Goal: Task Accomplishment & Management: Manage account settings

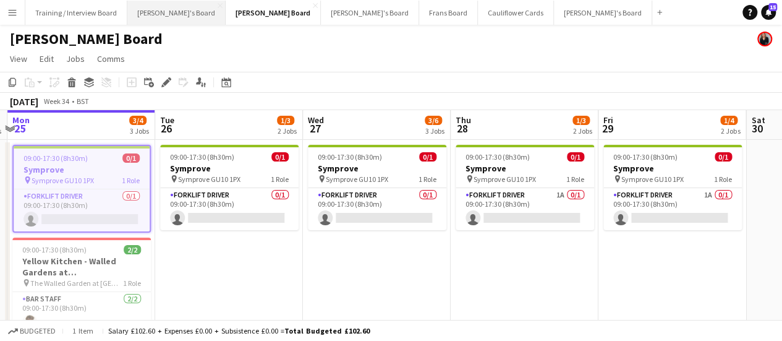
click at [147, 8] on button "[PERSON_NAME]'s Board Close" at bounding box center [176, 13] width 98 height 24
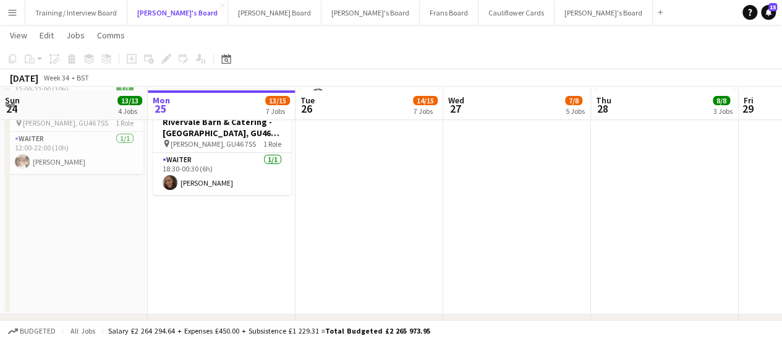
scroll to position [159, 0]
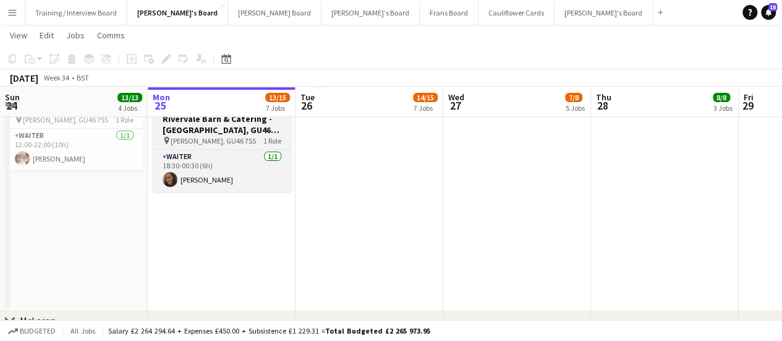
click at [237, 132] on h3 "Rivervale Barn & Catering - [GEOGRAPHIC_DATA], GU46 7SS" at bounding box center [222, 124] width 138 height 22
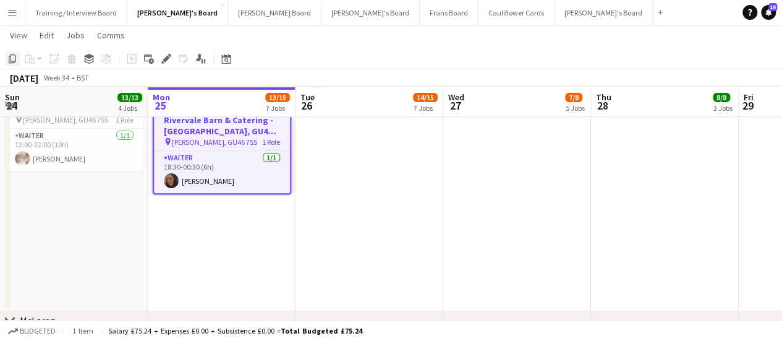
click at [14, 61] on icon at bounding box center [12, 58] width 7 height 9
click at [338, 146] on app-date-cell "07:30-13:30 (6h) 3/[STREET_ADDRESS] pin [PERSON_NAME], GU10 3DJ 1 Role Housekee…" at bounding box center [369, 145] width 148 height 332
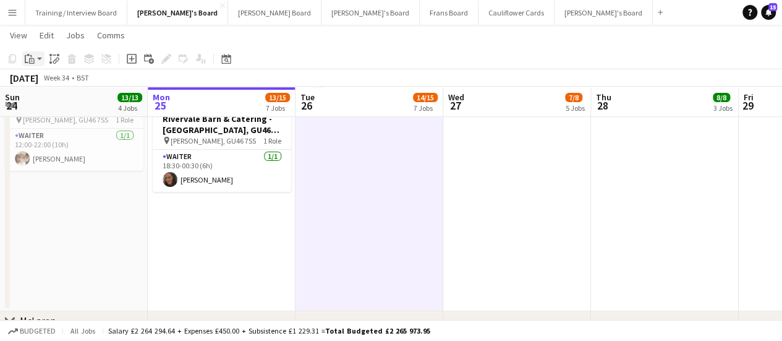
click at [32, 64] on div "Paste" at bounding box center [29, 58] width 15 height 15
click at [41, 77] on link "Paste Ctrl+V" at bounding box center [91, 82] width 116 height 11
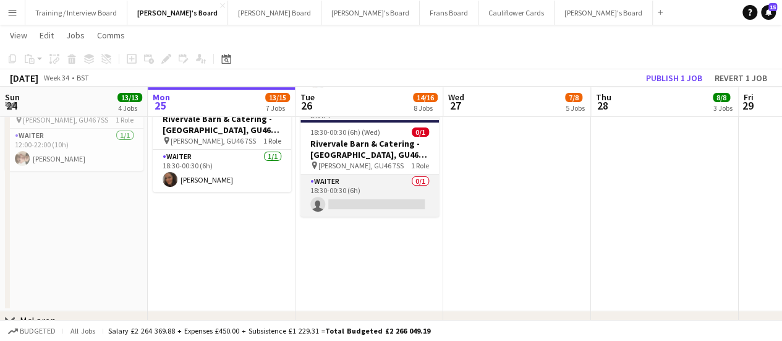
click at [381, 187] on app-card-role "Waiter 0/1 18:30-00:30 (6h) single-neutral-actions" at bounding box center [369, 195] width 138 height 42
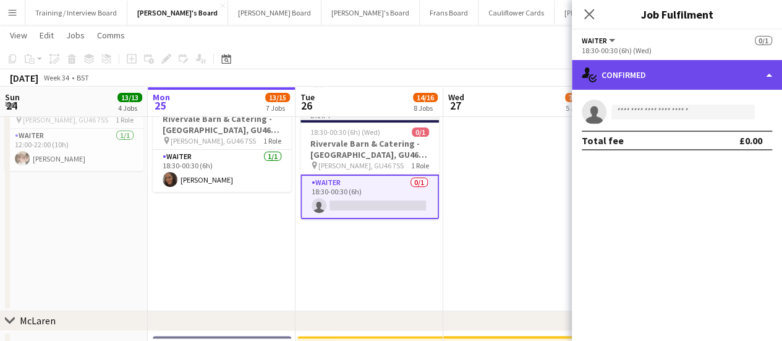
click at [694, 66] on div "single-neutral-actions-check-2 Confirmed" at bounding box center [677, 75] width 210 height 30
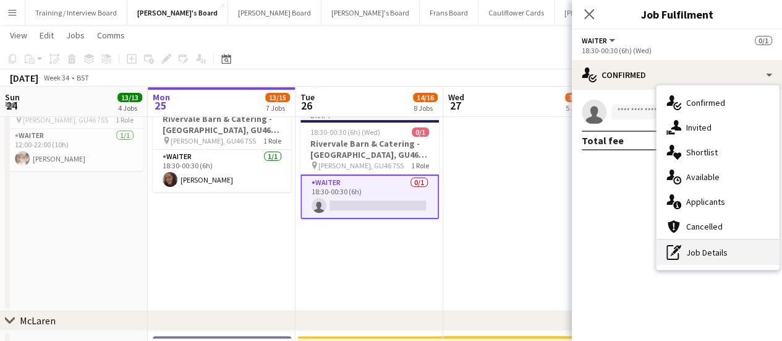
click at [713, 247] on div "pen-write Job Details" at bounding box center [717, 252] width 122 height 25
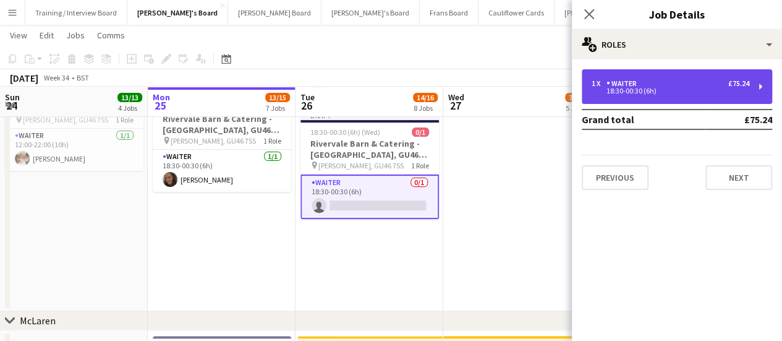
click at [653, 85] on div "1 x Waiter £75.24" at bounding box center [671, 83] width 158 height 9
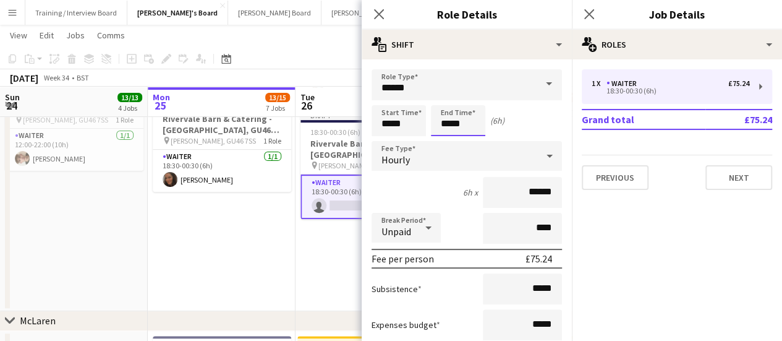
click at [457, 121] on input "*****" at bounding box center [458, 120] width 54 height 31
type input "*****"
click at [397, 122] on input "*****" at bounding box center [398, 120] width 54 height 31
type input "*****"
click at [253, 240] on app-date-cell "11:00-18:30 (7h30m) 1/1 Rivervale Barn & Catering - [GEOGRAPHIC_DATA] pin [PERS…" at bounding box center [222, 145] width 148 height 332
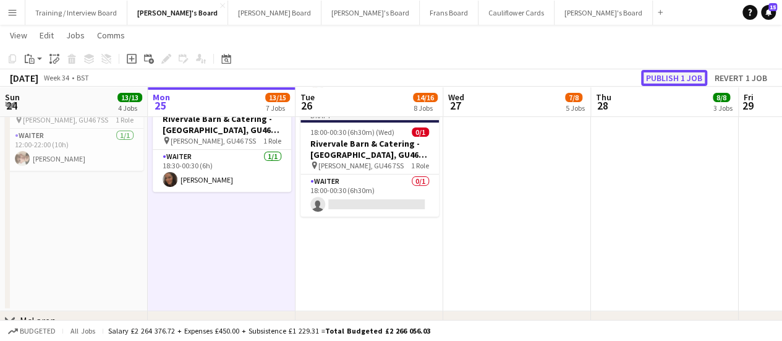
click at [671, 72] on button "Publish 1 job" at bounding box center [674, 78] width 66 height 16
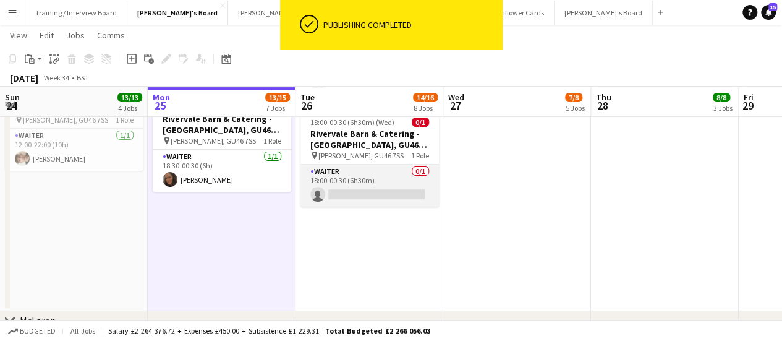
click at [375, 193] on app-card-role "Waiter 0/1 18:00-00:30 (6h30m) single-neutral-actions" at bounding box center [369, 185] width 138 height 42
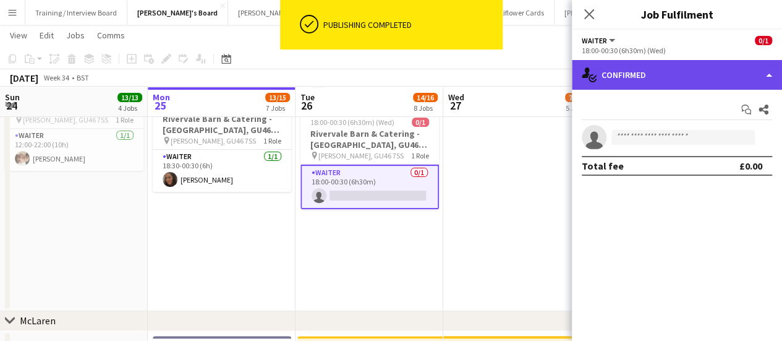
click at [686, 78] on div "single-neutral-actions-check-2 Confirmed" at bounding box center [677, 75] width 210 height 30
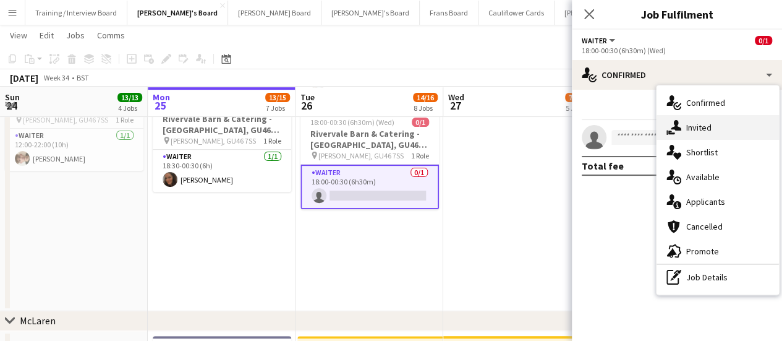
click at [686, 122] on div "single-neutral-actions-share-1 Invited" at bounding box center [717, 127] width 122 height 25
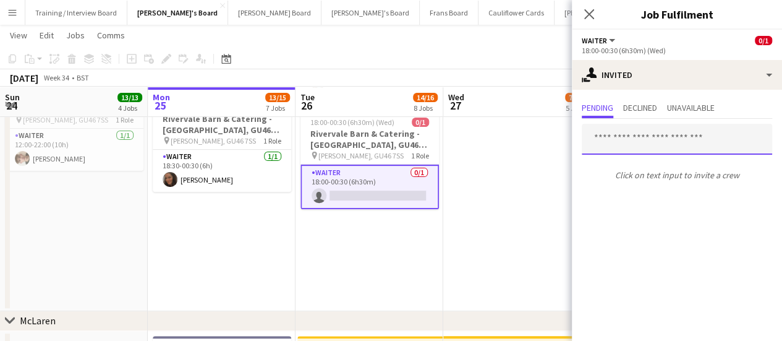
click at [648, 138] on input "text" at bounding box center [677, 139] width 190 height 31
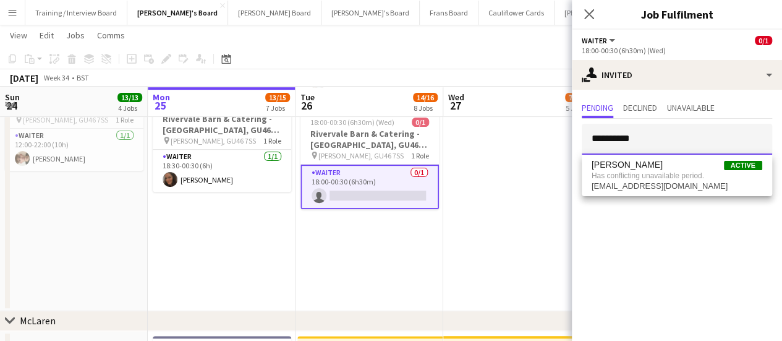
type input "**********"
click at [363, 194] on app-card-role "Waiter 0/1 18:00-00:30 (6h30m) single-neutral-actions" at bounding box center [369, 186] width 138 height 45
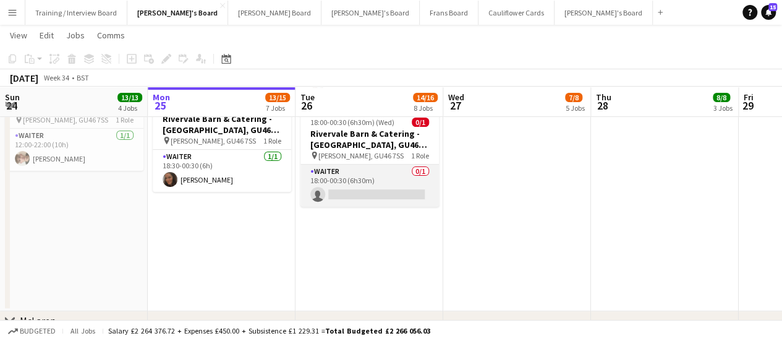
click at [435, 171] on app-card-role "Waiter 0/1 18:00-00:30 (6h30m) single-neutral-actions" at bounding box center [369, 185] width 138 height 42
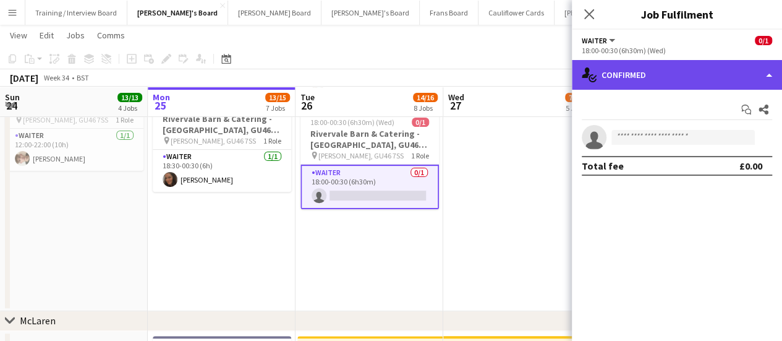
click at [679, 82] on div "single-neutral-actions-check-2 Confirmed" at bounding box center [677, 75] width 210 height 30
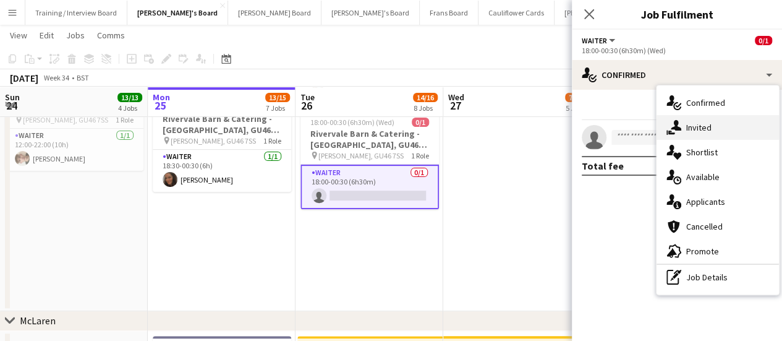
click at [706, 138] on div "single-neutral-actions-share-1 Invited" at bounding box center [717, 127] width 122 height 25
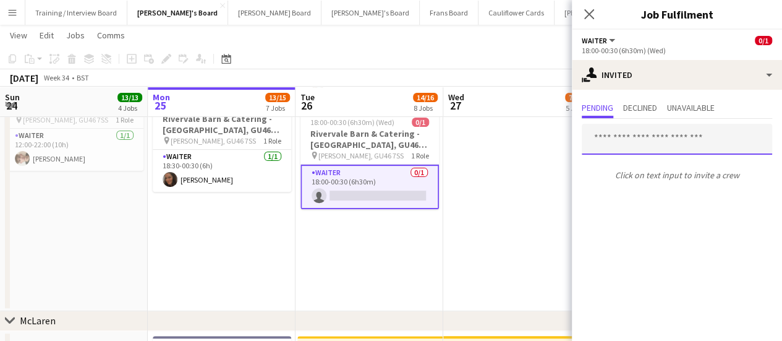
click at [610, 150] on input "text" at bounding box center [677, 139] width 190 height 31
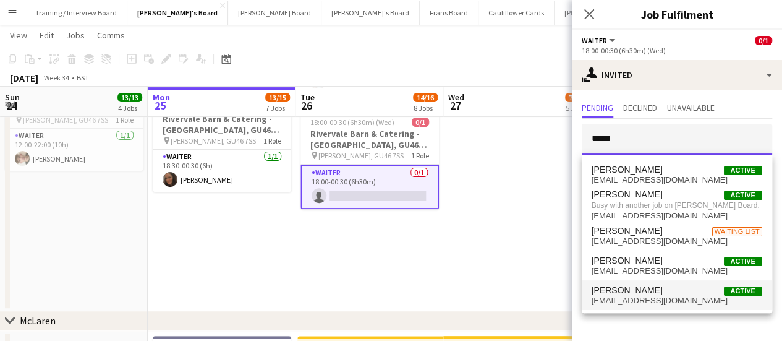
type input "*****"
click at [648, 289] on span "[PERSON_NAME] Active" at bounding box center [677, 290] width 171 height 11
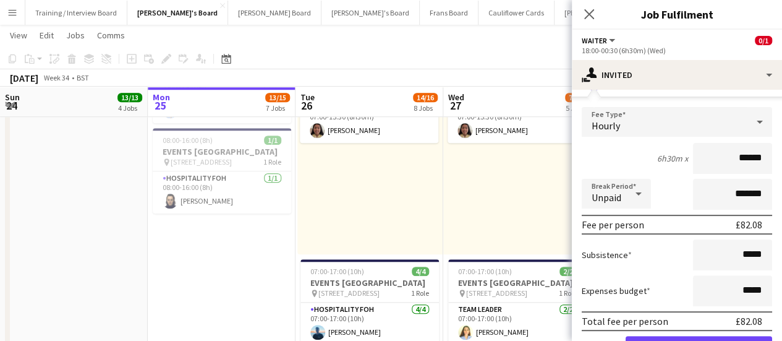
scroll to position [166, 0]
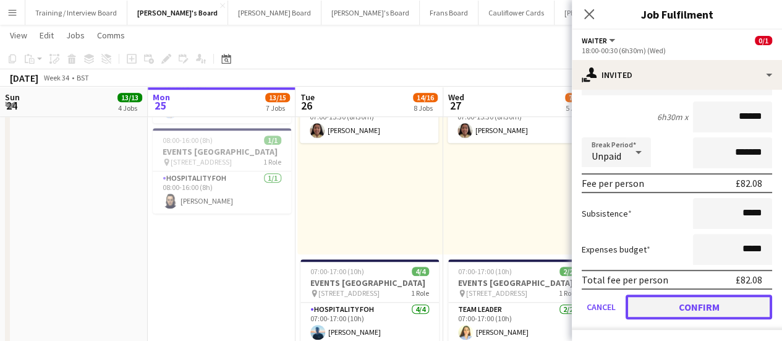
click at [720, 308] on button "Confirm" at bounding box center [699, 306] width 146 height 25
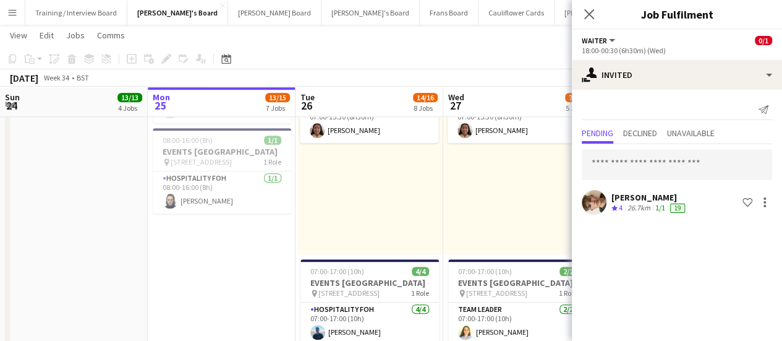
scroll to position [0, 0]
click at [541, 192] on div "07:00-15:30 (8h30m) 1/1 pin Woking, GU21 4YH 1 Role Barista [DATE] 07:00-15:30 …" at bounding box center [517, 159] width 148 height 189
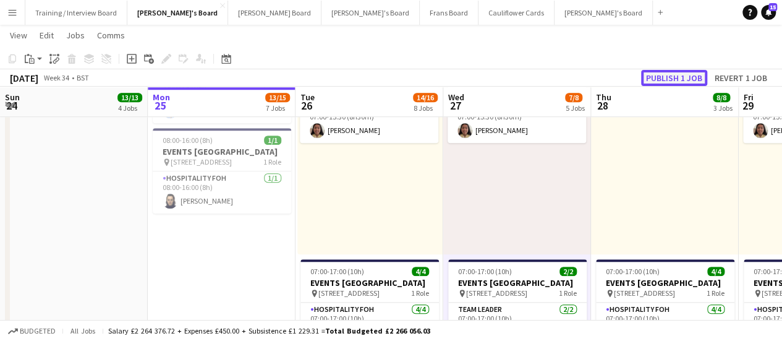
click at [650, 76] on button "Publish 1 job" at bounding box center [674, 78] width 66 height 16
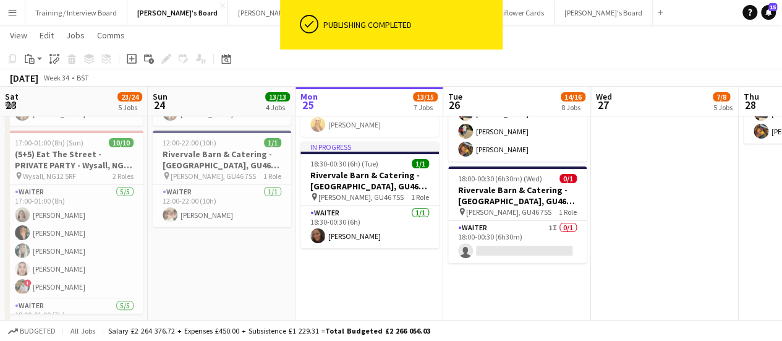
scroll to position [0, 299]
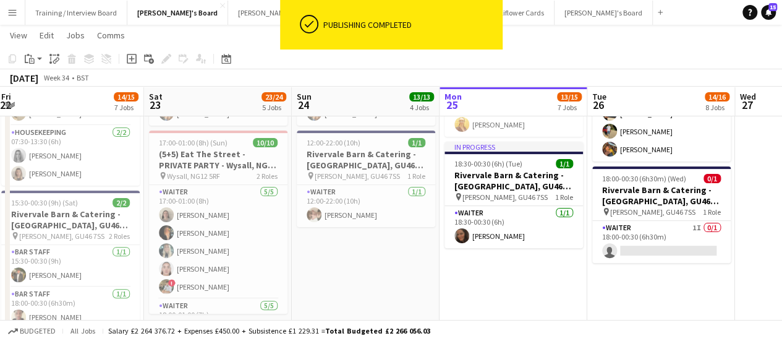
drag, startPoint x: 93, startPoint y: 244, endPoint x: 384, endPoint y: 252, distance: 291.9
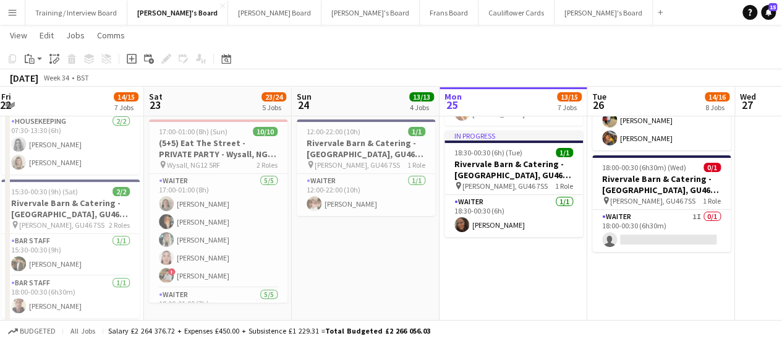
scroll to position [0, 393]
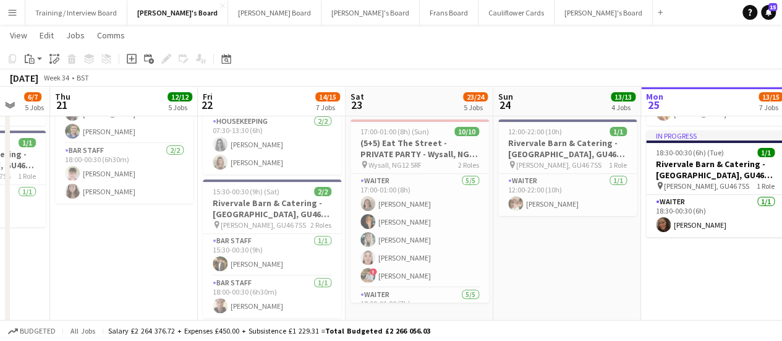
drag, startPoint x: 336, startPoint y: 252, endPoint x: 538, endPoint y: 236, distance: 202.1
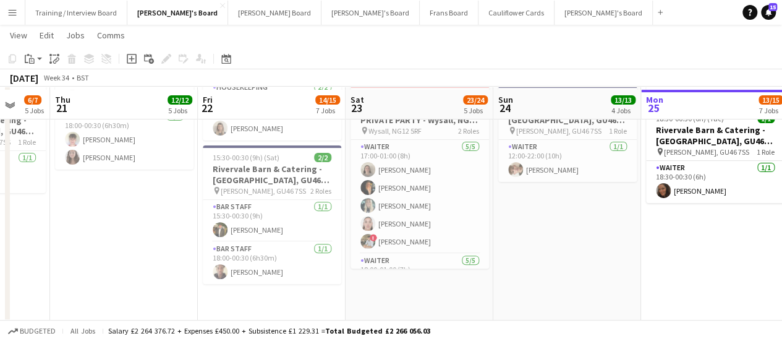
scroll to position [151, 0]
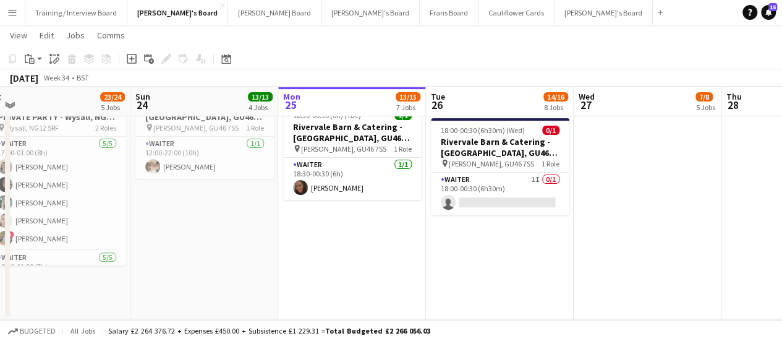
drag, startPoint x: 682, startPoint y: 216, endPoint x: 319, endPoint y: 242, distance: 363.8
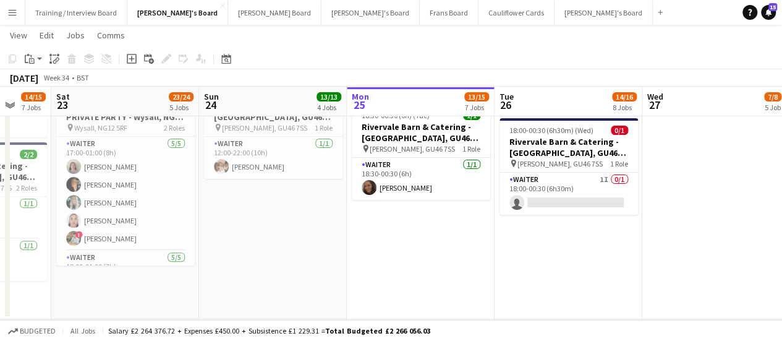
scroll to position [0, 392]
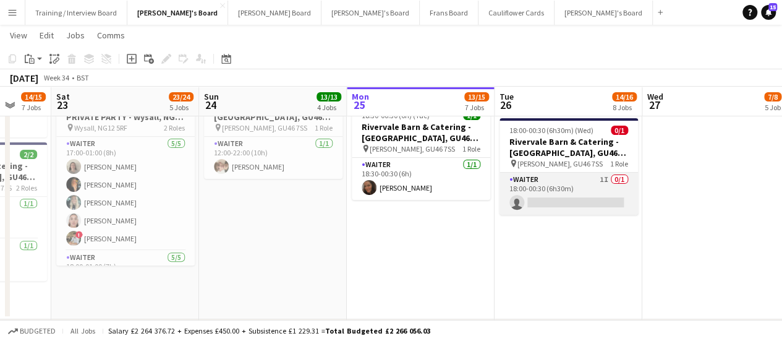
click at [580, 190] on app-card-role "Waiter 1I 0/1 18:00-00:30 (6h30m) single-neutral-actions" at bounding box center [568, 193] width 138 height 42
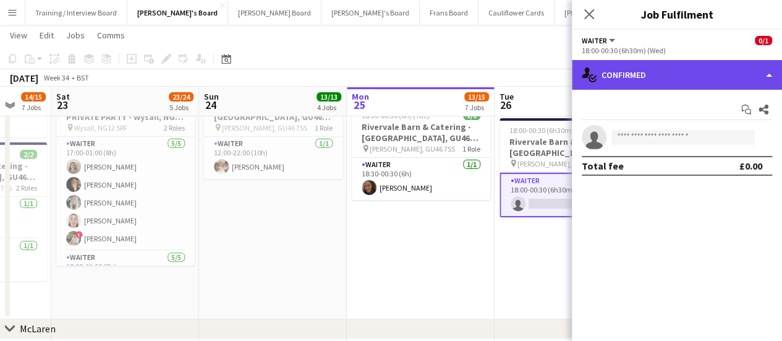
click at [679, 82] on div "single-neutral-actions-check-2 Confirmed" at bounding box center [677, 75] width 210 height 30
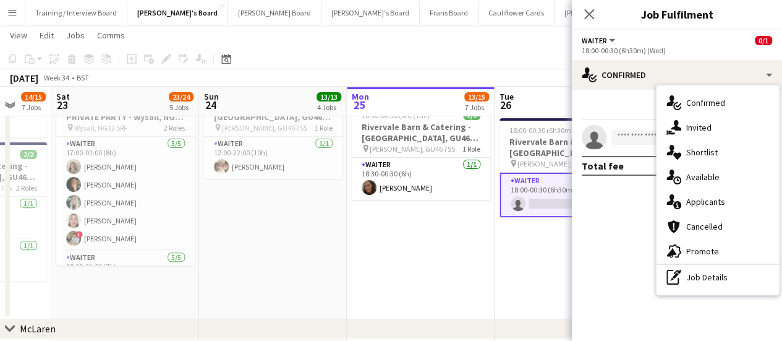
click at [555, 207] on app-card-role "Waiter 1I 0/1 18:00-00:30 (6h30m) single-neutral-actions" at bounding box center [568, 194] width 138 height 45
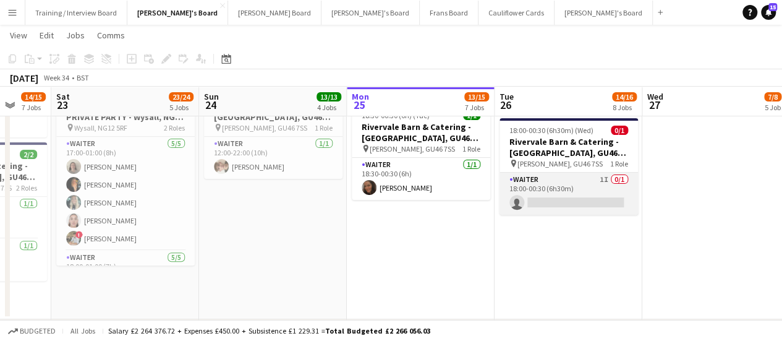
click at [555, 207] on app-card-role "Waiter 1I 0/1 18:00-00:30 (6h30m) single-neutral-actions" at bounding box center [568, 193] width 138 height 42
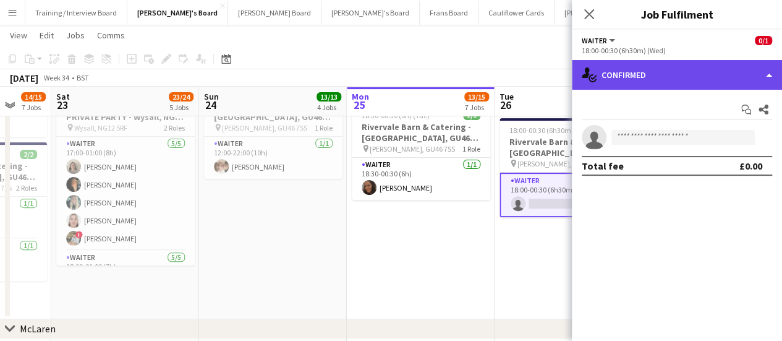
click at [669, 74] on div "single-neutral-actions-check-2 Confirmed" at bounding box center [677, 75] width 210 height 30
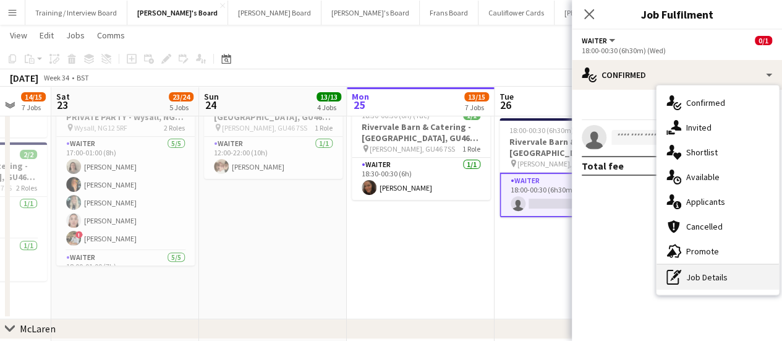
click at [731, 276] on div "pen-write Job Details" at bounding box center [717, 277] width 122 height 25
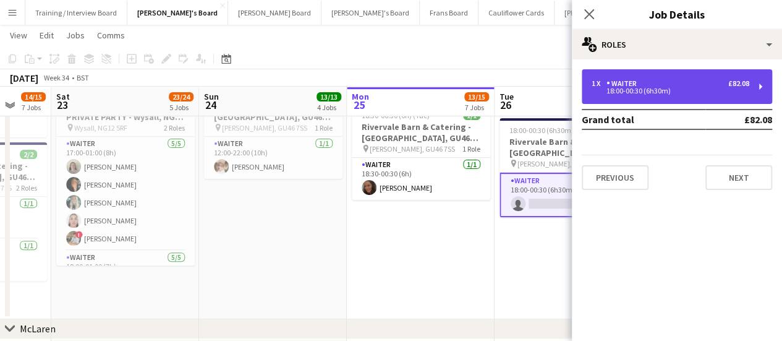
click at [675, 81] on div "1 x Waiter £82.08" at bounding box center [671, 83] width 158 height 9
